Goal: Information Seeking & Learning: Find specific fact

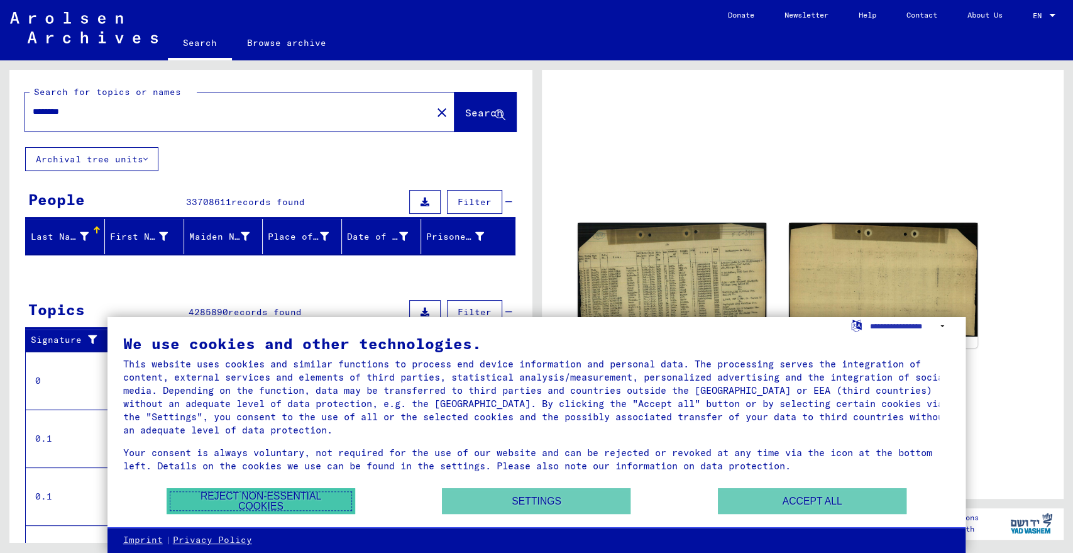
click at [289, 500] on button "Reject non-essential cookies" at bounding box center [261, 501] width 189 height 26
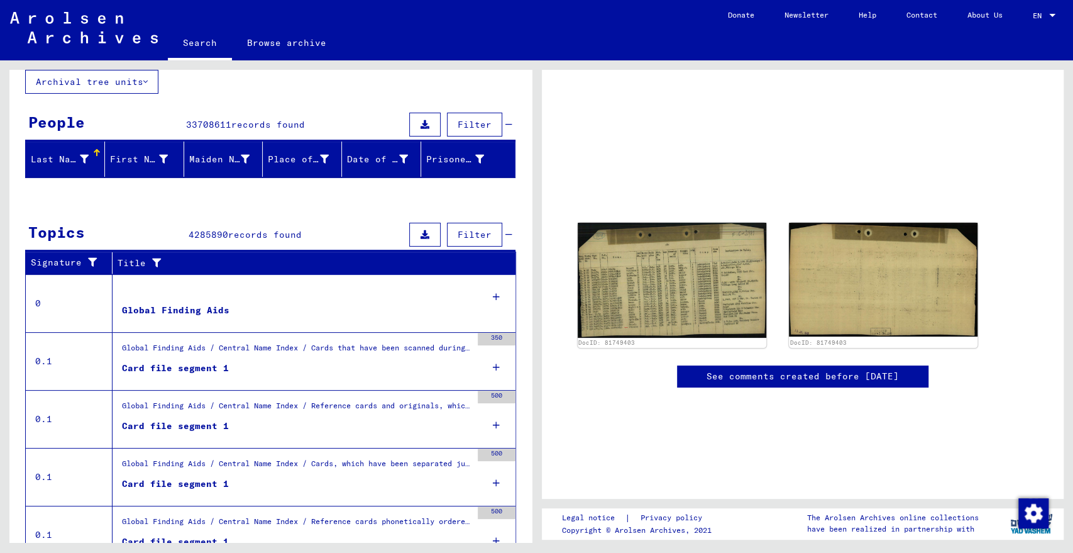
scroll to position [134, 0]
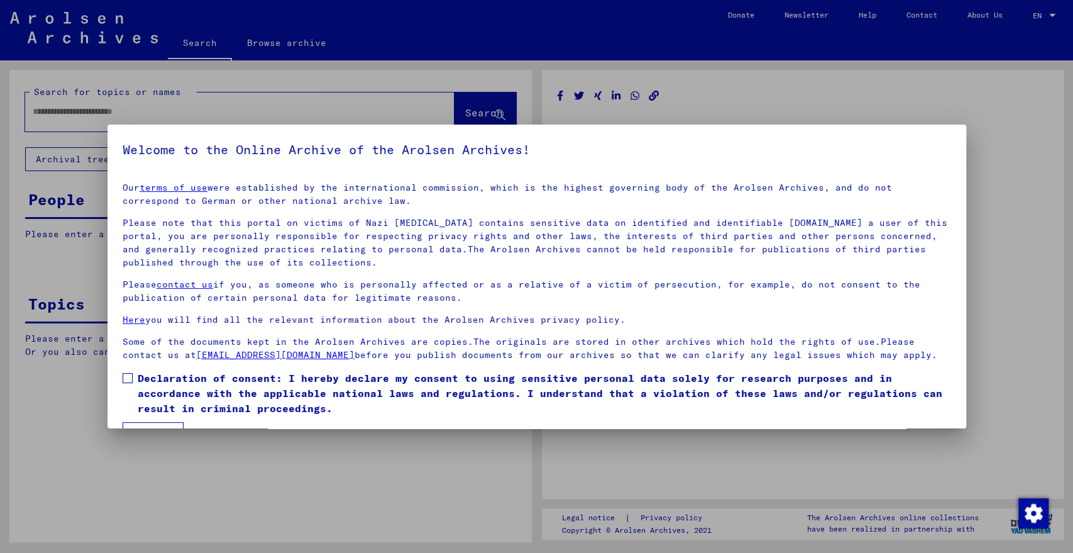
type input "********"
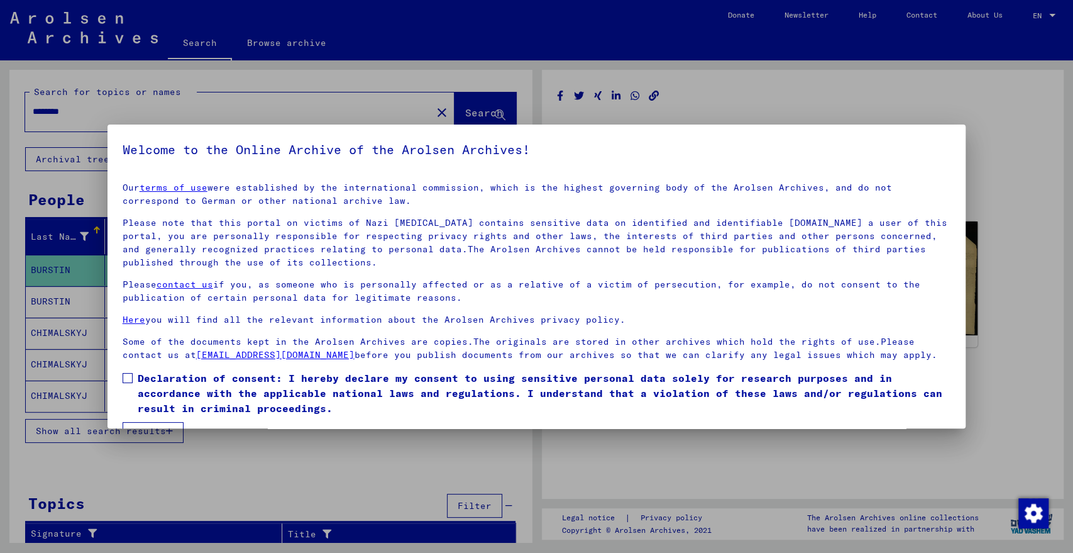
click at [134, 377] on label "Declaration of consent: I hereby declare my consent to using sensitive personal…" at bounding box center [537, 392] width 828 height 45
click at [155, 422] on button "I agree" at bounding box center [153, 434] width 61 height 24
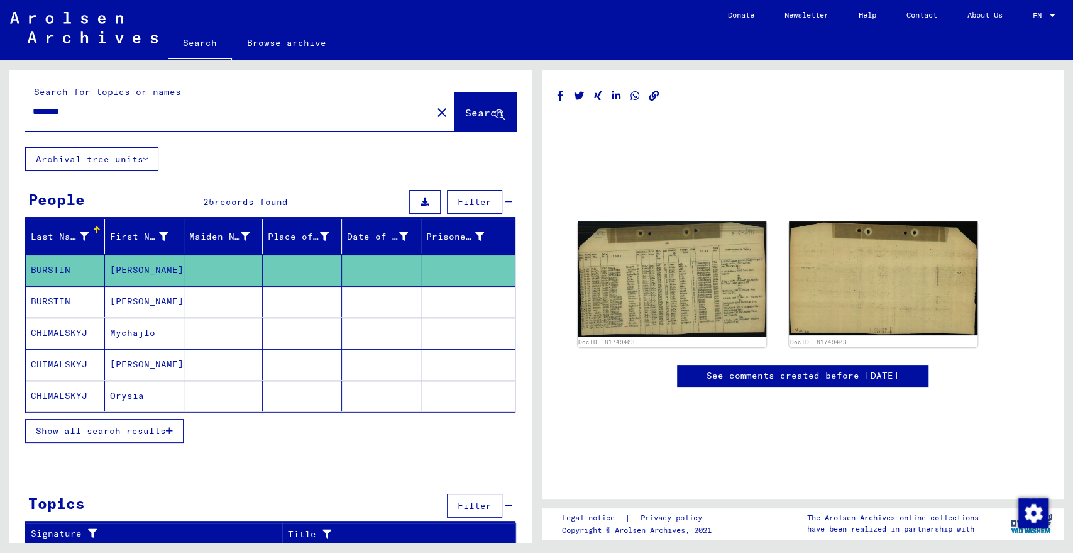
click at [107, 301] on mat-cell "[PERSON_NAME]" at bounding box center [144, 301] width 79 height 31
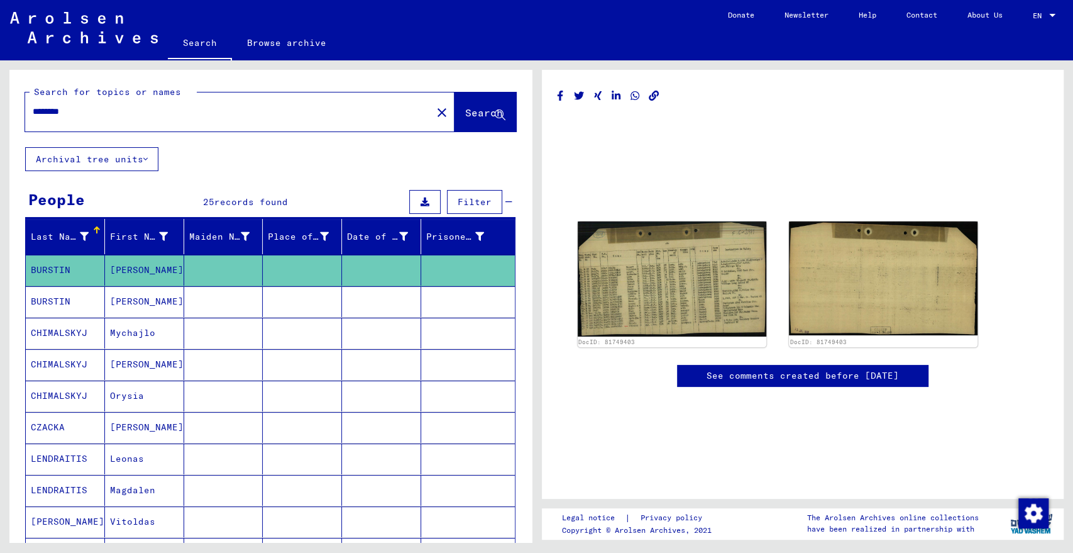
click at [98, 370] on mat-cell "CHIMALSKYJ" at bounding box center [65, 364] width 79 height 31
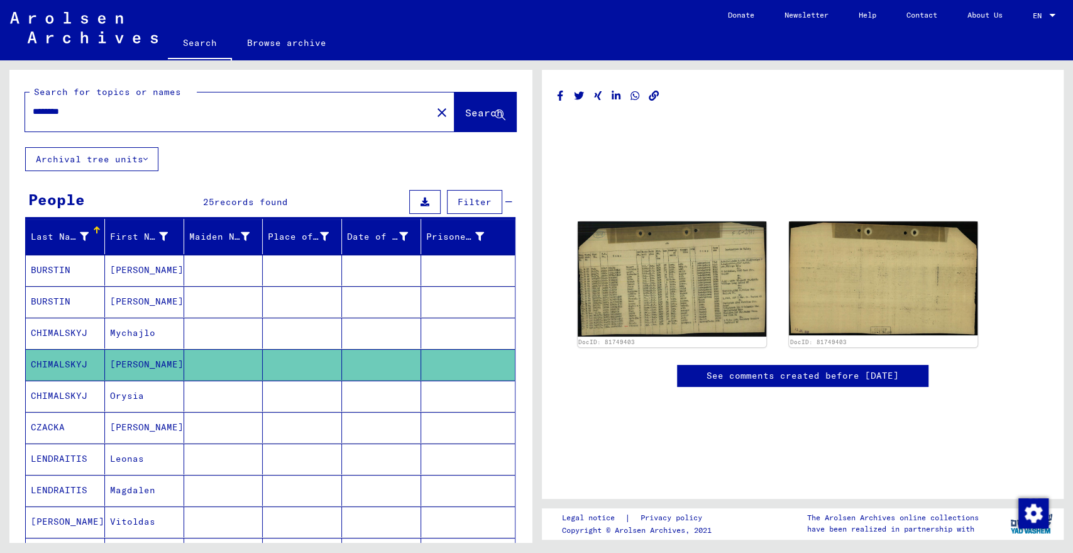
click at [96, 417] on mat-cell "CZACKA" at bounding box center [65, 427] width 79 height 31
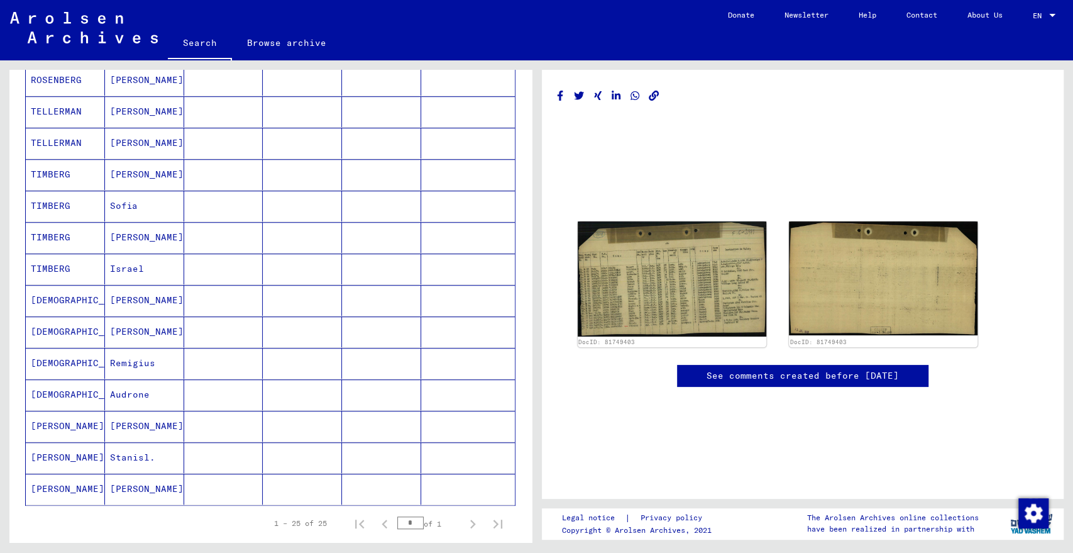
scroll to position [652, 0]
